Goal: Use online tool/utility: Utilize a website feature to perform a specific function

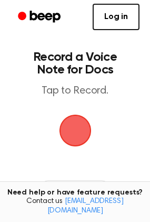
click at [146, 158] on main "Record a Voice Note for Docs Tap to Record. Recording History Tired of copying …" at bounding box center [75, 169] width 150 height 339
click at [73, 131] on span "button" at bounding box center [76, 131] width 30 height 30
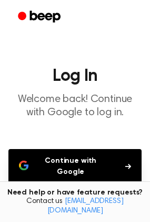
click at [80, 163] on button "Continue with Google" at bounding box center [75, 166] width 134 height 35
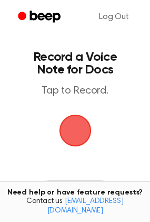
click at [79, 134] on span "button" at bounding box center [76, 131] width 30 height 30
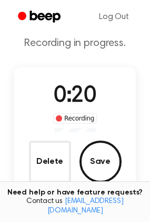
scroll to position [53, 0]
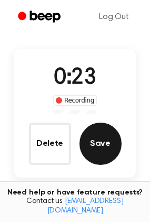
click at [98, 146] on button "Save" at bounding box center [101, 143] width 42 height 42
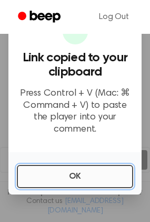
click at [69, 178] on button "OK" at bounding box center [75, 176] width 117 height 23
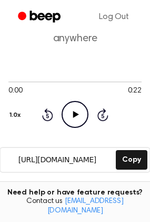
click at [77, 112] on icon "Play Audio" at bounding box center [75, 114] width 27 height 27
click at [77, 114] on icon at bounding box center [75, 114] width 5 height 7
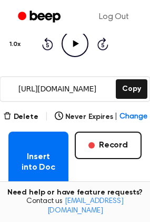
scroll to position [158, 0]
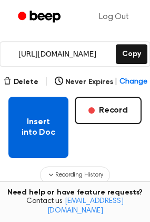
click at [37, 130] on button "Insert into Doc" at bounding box center [38, 127] width 60 height 61
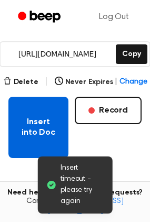
click at [43, 132] on button "Insert into Doc" at bounding box center [38, 127] width 60 height 61
click at [33, 122] on button "Insert into Doc" at bounding box center [38, 127] width 60 height 61
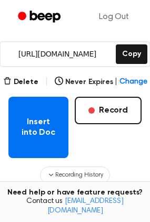
click at [134, 166] on div "Recording History" at bounding box center [75, 174] width 134 height 17
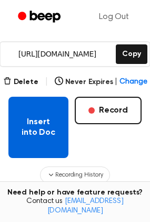
click at [41, 135] on button "Insert into Doc" at bounding box center [38, 127] width 60 height 61
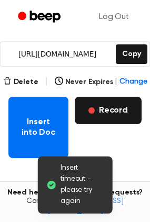
click at [110, 114] on button "Record" at bounding box center [108, 110] width 67 height 27
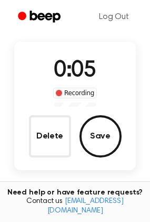
scroll to position [79, 0]
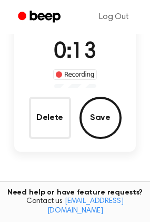
click at [105, 169] on main "Record a Beep Recording in progress. 0:13 Recording Delete Save Tired of copyin…" at bounding box center [75, 107] width 150 height 372
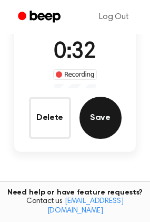
click at [102, 121] on button "Save" at bounding box center [101, 118] width 42 height 42
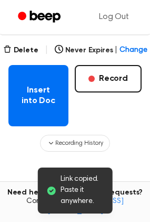
scroll to position [190, 0]
click at [130, 167] on main "Link copied. Paste it anywhere. Your Recording is Ready Copy the link and paste…" at bounding box center [75, 52] width 150 height 484
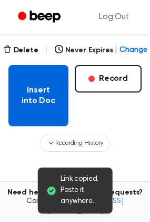
click at [35, 106] on button "Insert into Doc" at bounding box center [38, 95] width 60 height 61
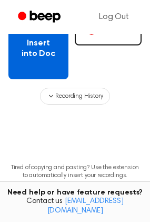
scroll to position [243, 0]
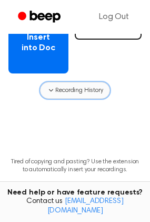
click at [72, 92] on span "Recording History" at bounding box center [79, 91] width 48 height 10
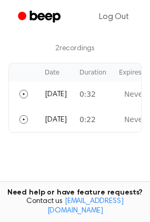
scroll to position [348, 0]
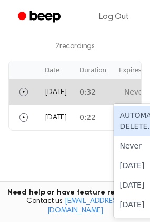
click at [125, 96] on div "Never Expires" at bounding box center [150, 92] width 50 height 11
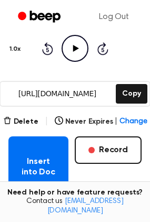
scroll to position [137, 0]
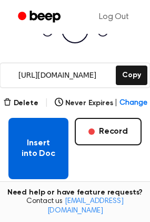
click at [55, 161] on button "Insert into Doc" at bounding box center [38, 148] width 60 height 61
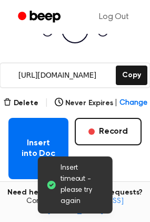
click at [120, 167] on div "Insert into Doc Record" at bounding box center [75, 148] width 134 height 61
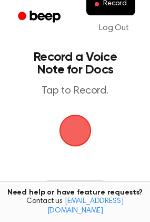
click at [78, 134] on span "button" at bounding box center [76, 131] width 30 height 30
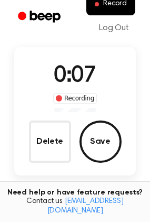
scroll to position [53, 0]
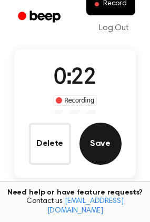
click at [99, 145] on button "Save" at bounding box center [101, 143] width 42 height 42
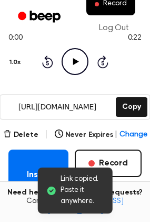
scroll to position [158, 0]
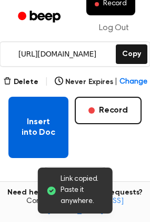
click at [32, 134] on button "Insert into Doc" at bounding box center [38, 127] width 60 height 61
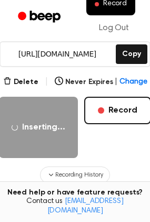
click at [135, 155] on div "Inserting... Record" at bounding box center [75, 127] width 152 height 61
